Goal: Task Accomplishment & Management: Understand process/instructions

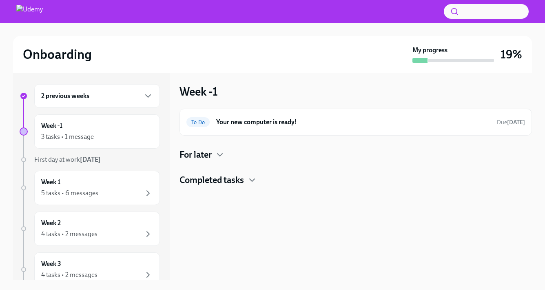
scroll to position [2, 0]
click at [71, 190] on div "5 tasks • 6 messages" at bounding box center [69, 193] width 57 height 9
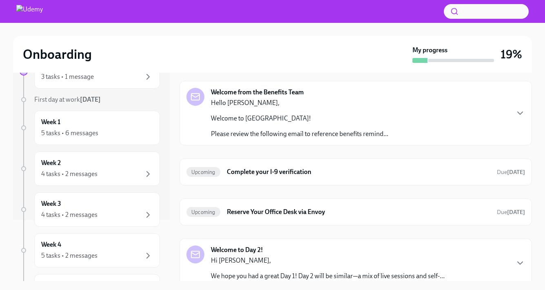
scroll to position [76, 0]
click at [209, 168] on span "Upcoming" at bounding box center [204, 171] width 34 height 6
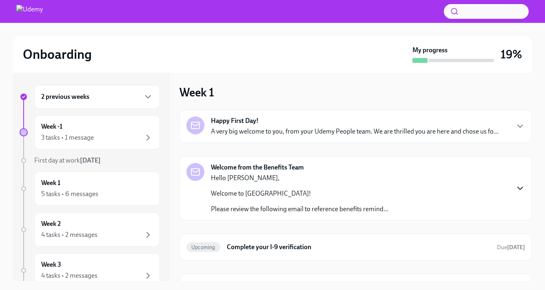
click at [520, 189] on icon "button" at bounding box center [520, 188] width 5 height 2
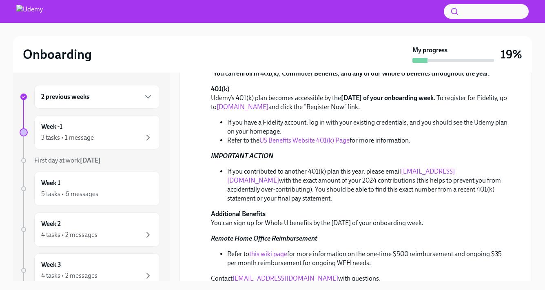
scroll to position [462, 0]
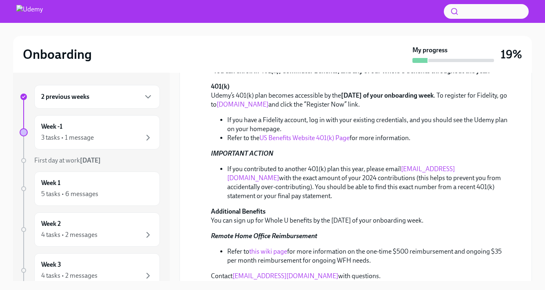
drag, startPoint x: 461, startPoint y: 160, endPoint x: 404, endPoint y: 162, distance: 56.4
click at [404, 164] on li "If you contributed to another 401(k) plan this year, please email [EMAIL_ADDRES…" at bounding box center [369, 182] width 285 height 36
copy li "[EMAIL_ADDRESS][DOMAIN_NAME]"
drag, startPoint x: 227, startPoint y: 159, endPoint x: 522, endPoint y: 181, distance: 295.9
click at [522, 181] on div "[DATE] Hello [PERSON_NAME], Welcome to Udemy! Please review the following email…" at bounding box center [356, 1] width 339 height 558
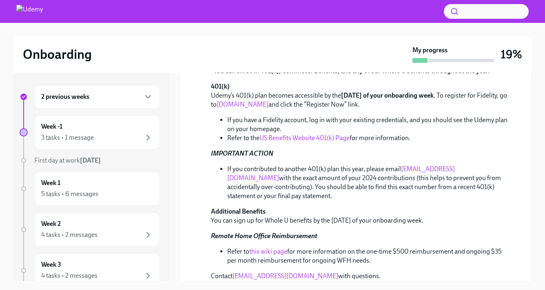
copy li "If you contributed to another 401(k) plan this year, please email [EMAIL_ADDRES…"
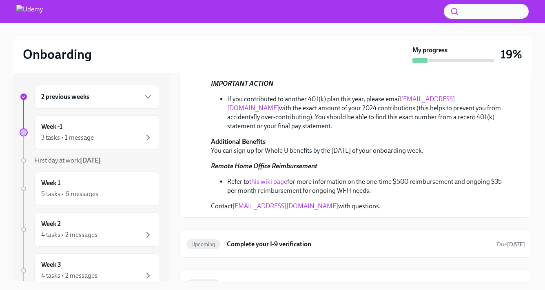
scroll to position [536, 0]
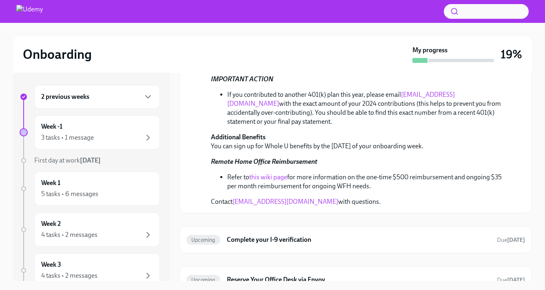
click at [276, 173] on link "this wiki page" at bounding box center [268, 177] width 38 height 8
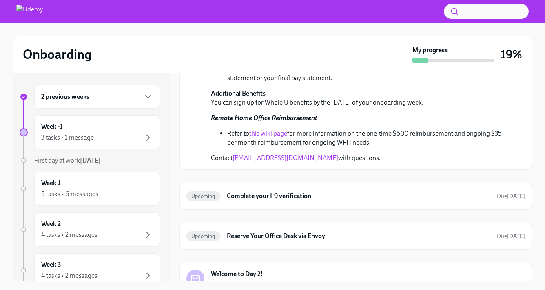
scroll to position [608, 0]
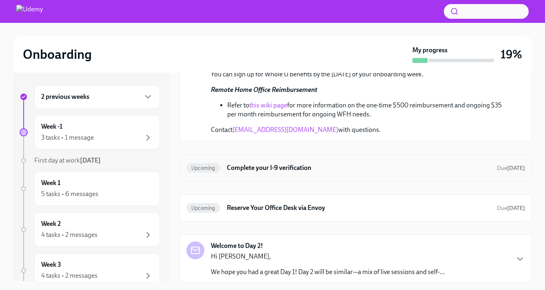
click at [287, 163] on h6 "Complete your I-9 verification" at bounding box center [359, 167] width 264 height 9
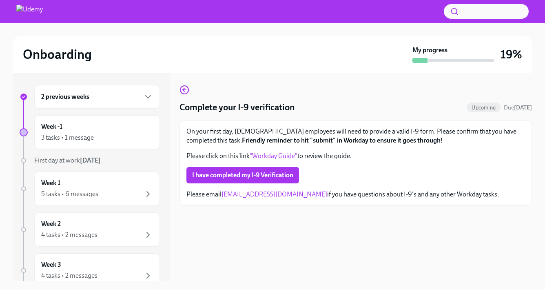
click at [283, 156] on link ""Workday Guide"" at bounding box center [274, 156] width 48 height 8
